Goal: Find specific page/section: Find specific page/section

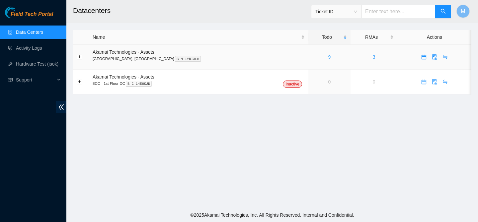
click at [328, 58] on link "9" at bounding box center [329, 56] width 3 height 5
